Goal: Information Seeking & Learning: Learn about a topic

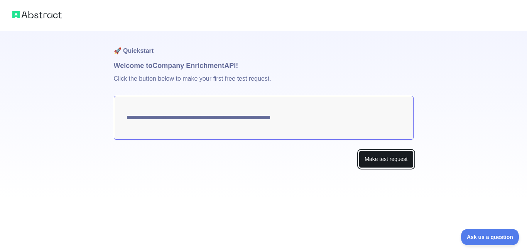
click at [376, 159] on button "Make test request" at bounding box center [386, 159] width 54 height 17
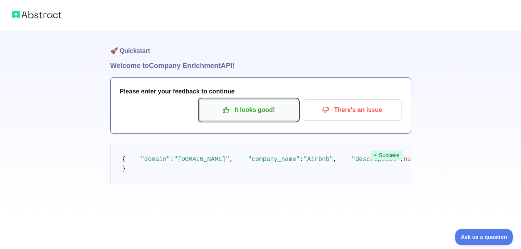
click at [229, 107] on icon "button" at bounding box center [226, 110] width 8 height 8
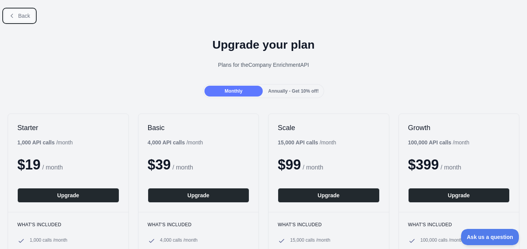
click at [28, 15] on span "Back" at bounding box center [24, 16] width 12 height 6
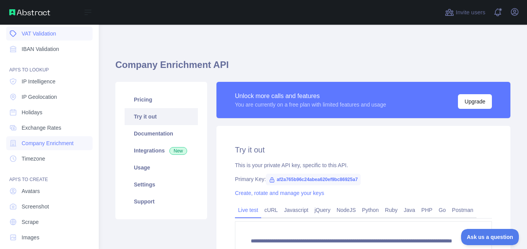
scroll to position [91, 0]
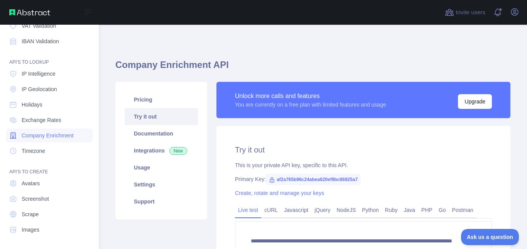
click at [40, 139] on span "Company Enrichment" at bounding box center [48, 136] width 52 height 8
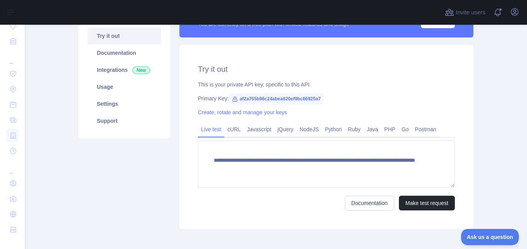
scroll to position [88, 0]
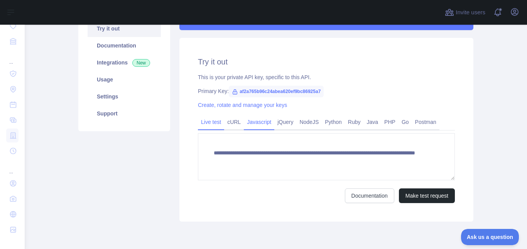
click at [259, 120] on link "Javascript" at bounding box center [259, 122] width 30 height 12
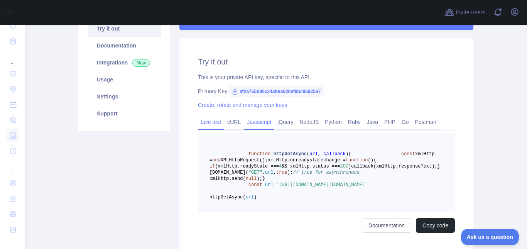
click at [212, 121] on link "Live test" at bounding box center [211, 122] width 26 height 12
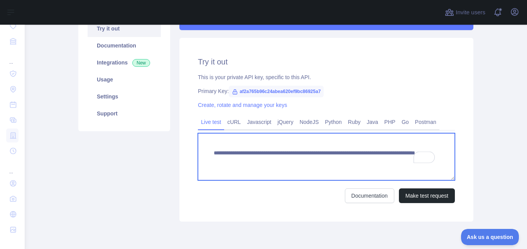
drag, startPoint x: 380, startPoint y: 162, endPoint x: 209, endPoint y: 145, distance: 172.2
click at [209, 145] on textarea "**********" at bounding box center [326, 156] width 257 height 47
click at [209, 143] on textarea "**********" at bounding box center [326, 156] width 257 height 47
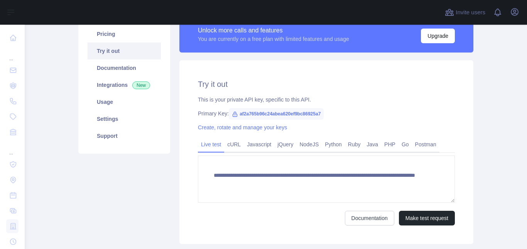
scroll to position [58, 0]
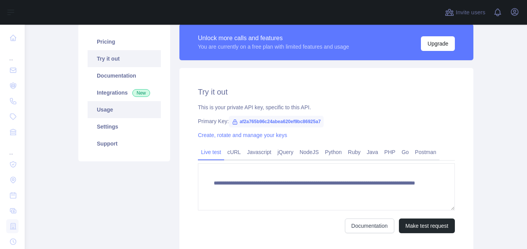
click at [115, 108] on link "Usage" at bounding box center [124, 109] width 73 height 17
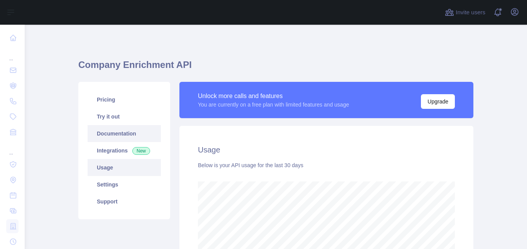
click at [109, 134] on link "Documentation" at bounding box center [124, 133] width 73 height 17
click at [120, 131] on link "Documentation" at bounding box center [124, 133] width 73 height 17
